Goal: Task Accomplishment & Management: Manage account settings

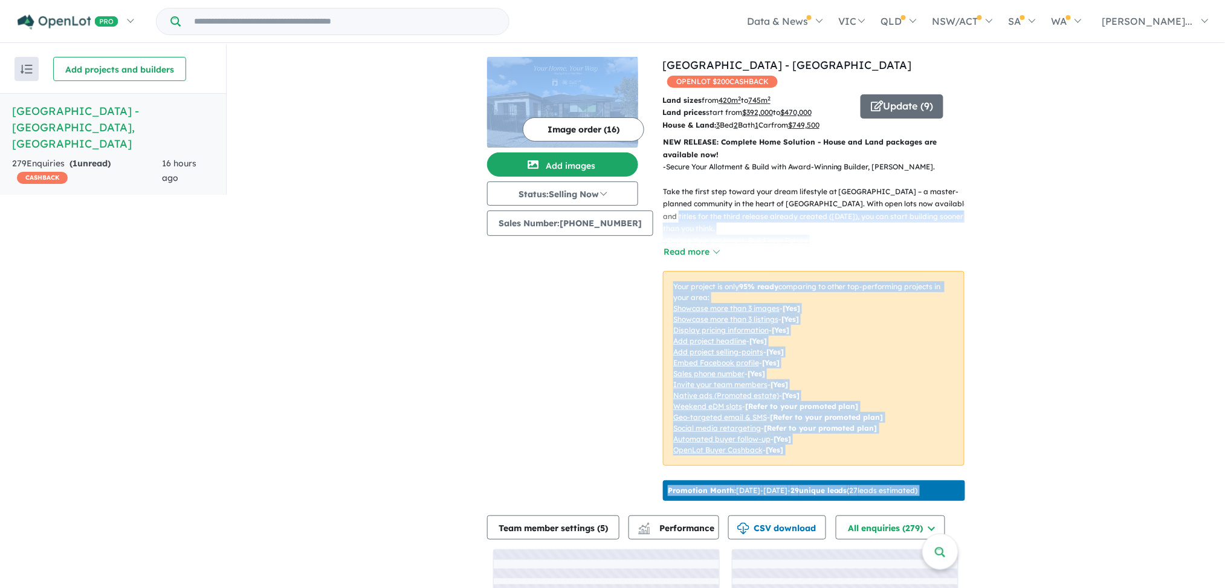
drag, startPoint x: 0, startPoint y: 0, endPoint x: 994, endPoint y: 190, distance: 1011.9
click at [994, 190] on div "View all projects in your account [GEOGRAPHIC_DATA] - [GEOGRAPHIC_DATA] OPENLOT…" at bounding box center [726, 371] width 999 height 653
click at [1059, 260] on div "View all projects in your account [GEOGRAPHIC_DATA] - [GEOGRAPHIC_DATA] OPENLOT…" at bounding box center [726, 371] width 999 height 653
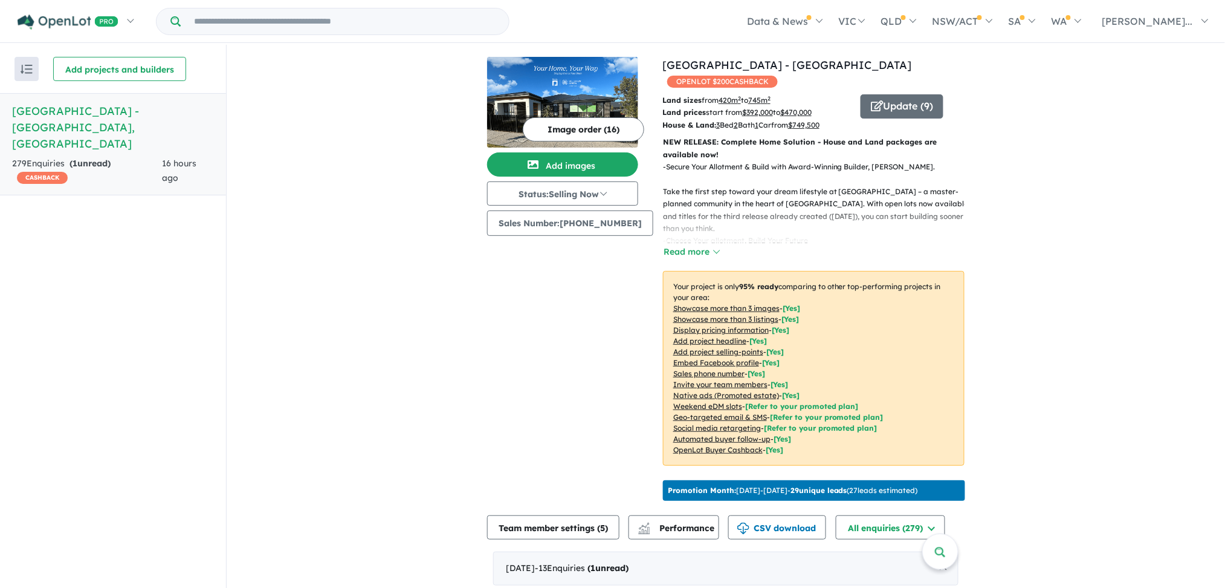
drag, startPoint x: 1219, startPoint y: 99, endPoint x: 1220, endPoint y: 114, distance: 15.7
click at [1220, 114] on div "View all projects in your account [GEOGRAPHIC_DATA] - [GEOGRAPHIC_DATA] OPENLOT…" at bounding box center [726, 317] width 999 height 545
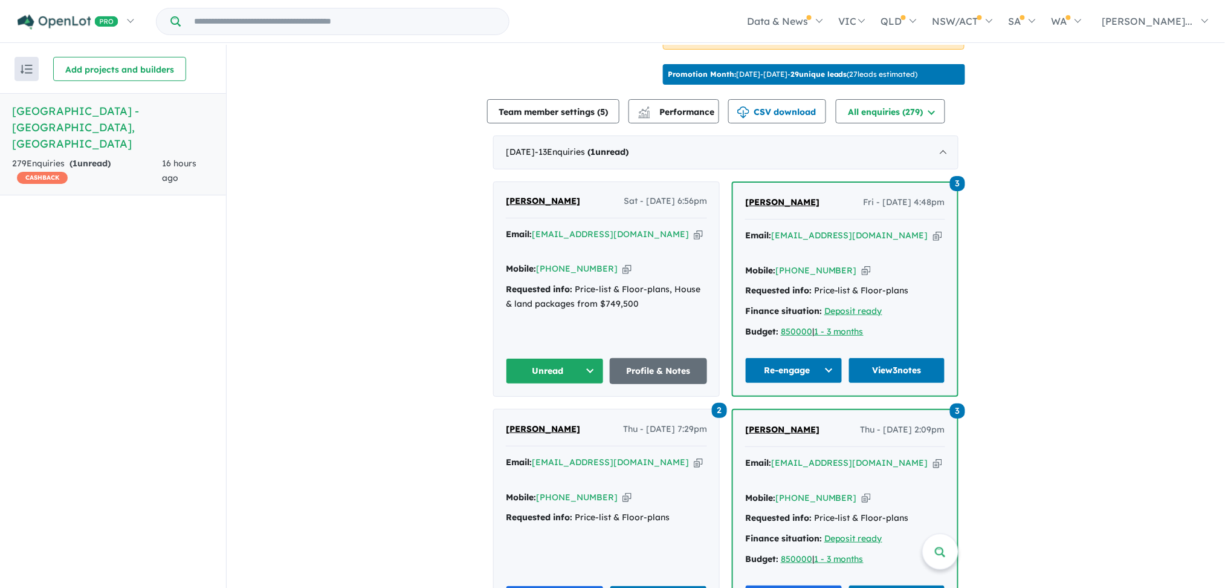
scroll to position [430, 0]
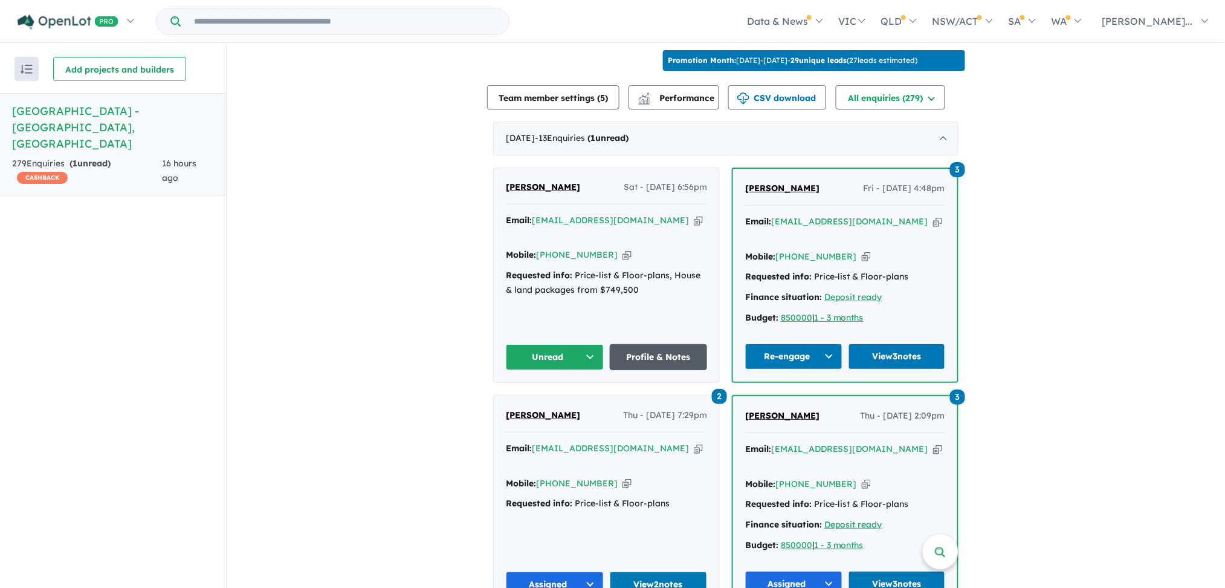
click at [649, 353] on link "Profile & Notes" at bounding box center [659, 357] width 98 height 26
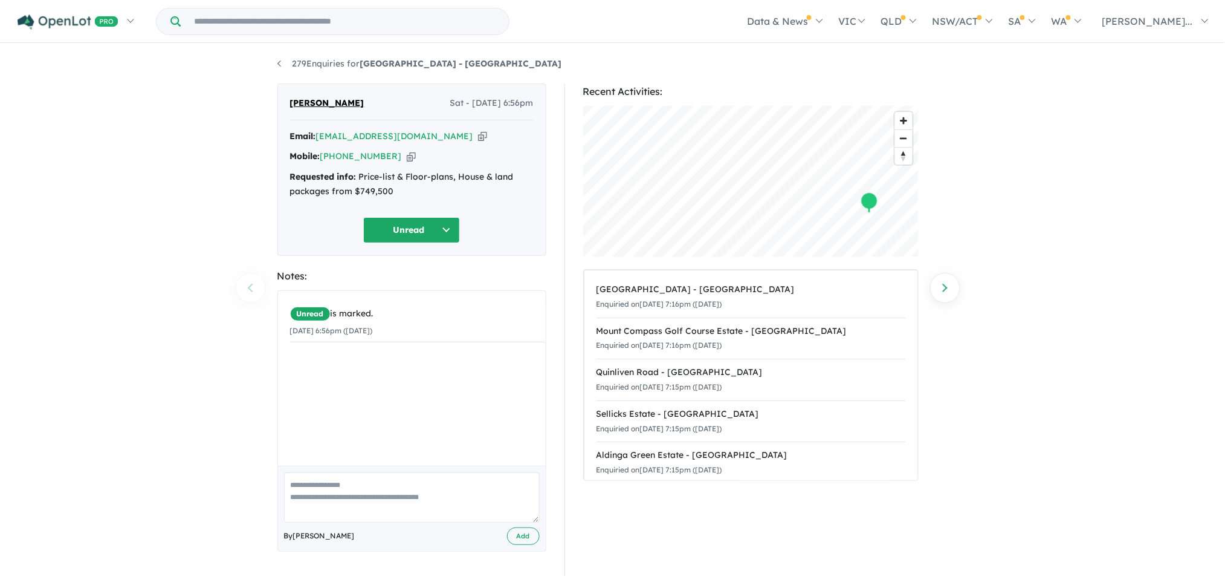
click at [907, 259] on div "Recent Activities: [GEOGRAPHIC_DATA] - [GEOGRAPHIC_DATA] Enquiried on [DATE] 7:…" at bounding box center [751, 281] width 336 height 397
click at [278, 67] on link "279 Enquiries for [GEOGRAPHIC_DATA] - [GEOGRAPHIC_DATA]" at bounding box center [420, 63] width 285 height 11
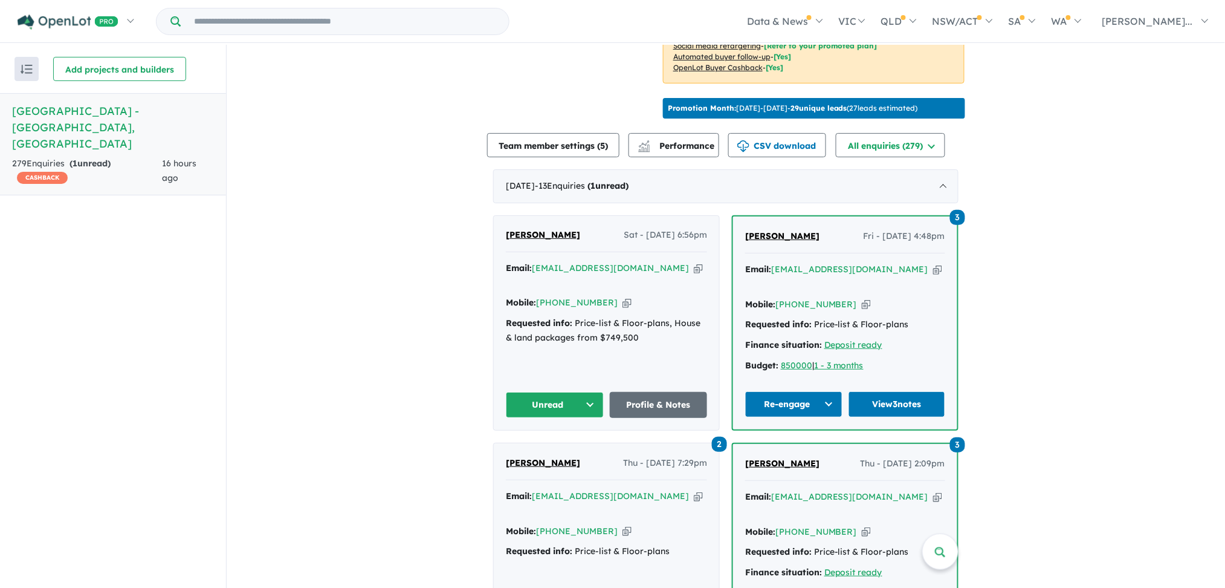
scroll to position [388, 0]
